Goal: Task Accomplishment & Management: Use online tool/utility

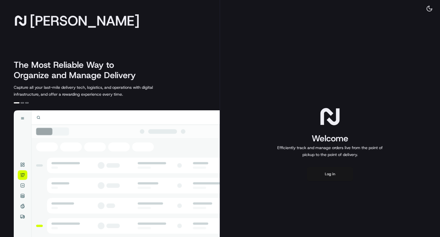
click at [329, 175] on button "Log in" at bounding box center [330, 174] width 46 height 14
